Goal: Book appointment/travel/reservation

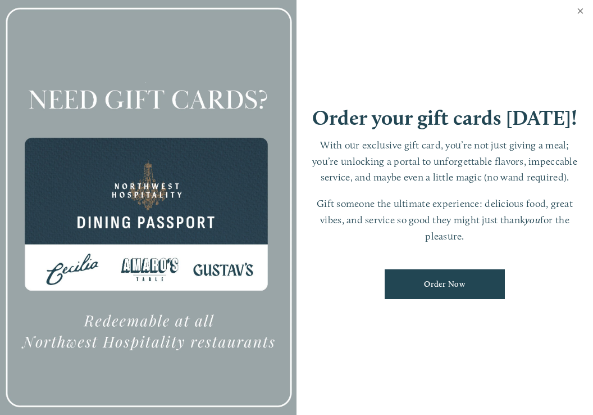
click at [580, 11] on link "Close" at bounding box center [581, 12] width 22 height 31
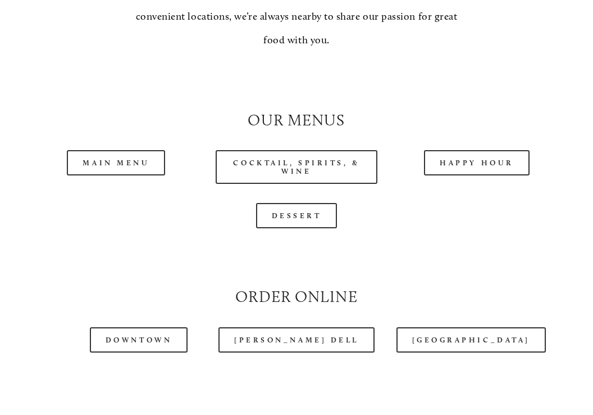
scroll to position [920, 0]
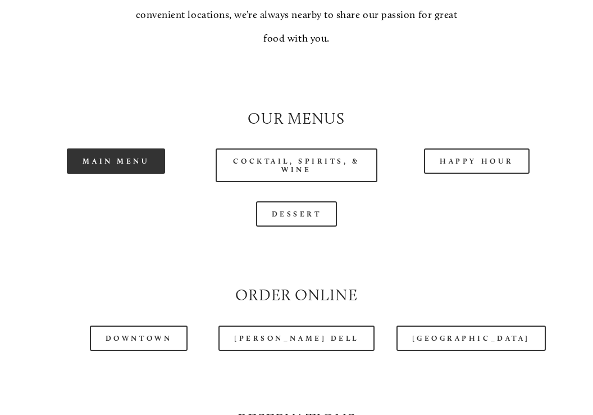
click at [119, 148] on link "Main Menu" at bounding box center [116, 160] width 98 height 25
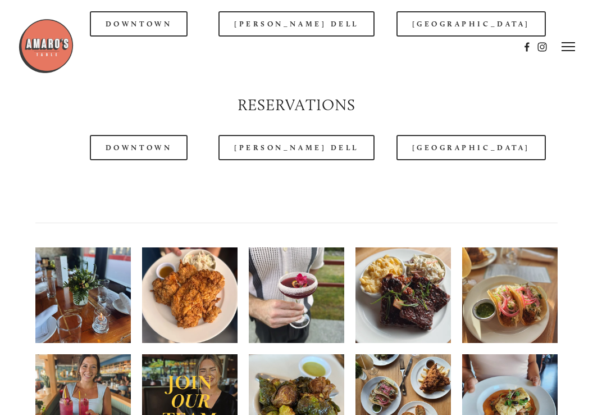
scroll to position [1233, 0]
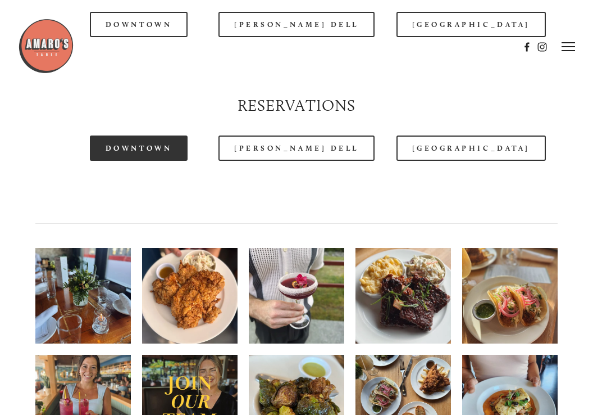
click at [148, 136] on link "Downtown" at bounding box center [139, 147] width 98 height 25
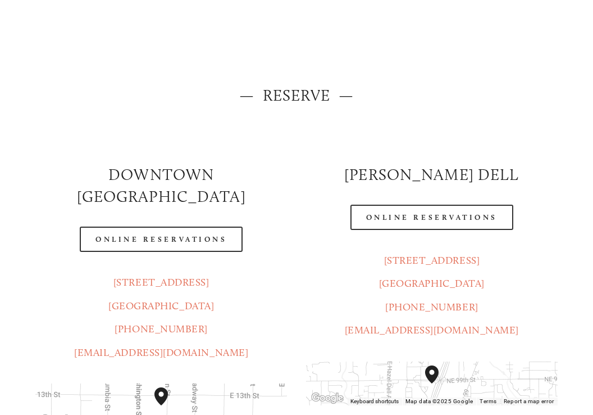
scroll to position [63, 0]
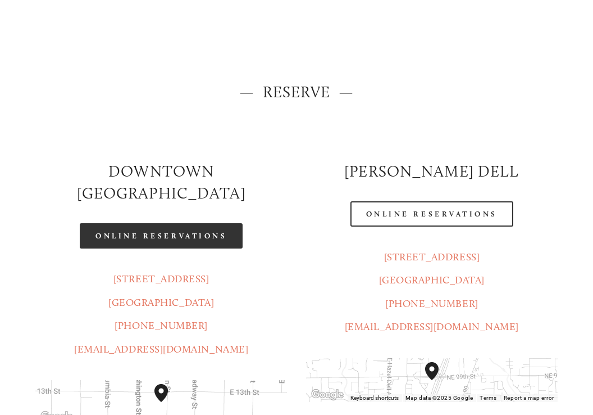
click at [172, 223] on link "Online Reservations" at bounding box center [161, 235] width 163 height 25
click at [162, 223] on link "Online Reservations" at bounding box center [161, 235] width 163 height 25
